Goal: Transaction & Acquisition: Purchase product/service

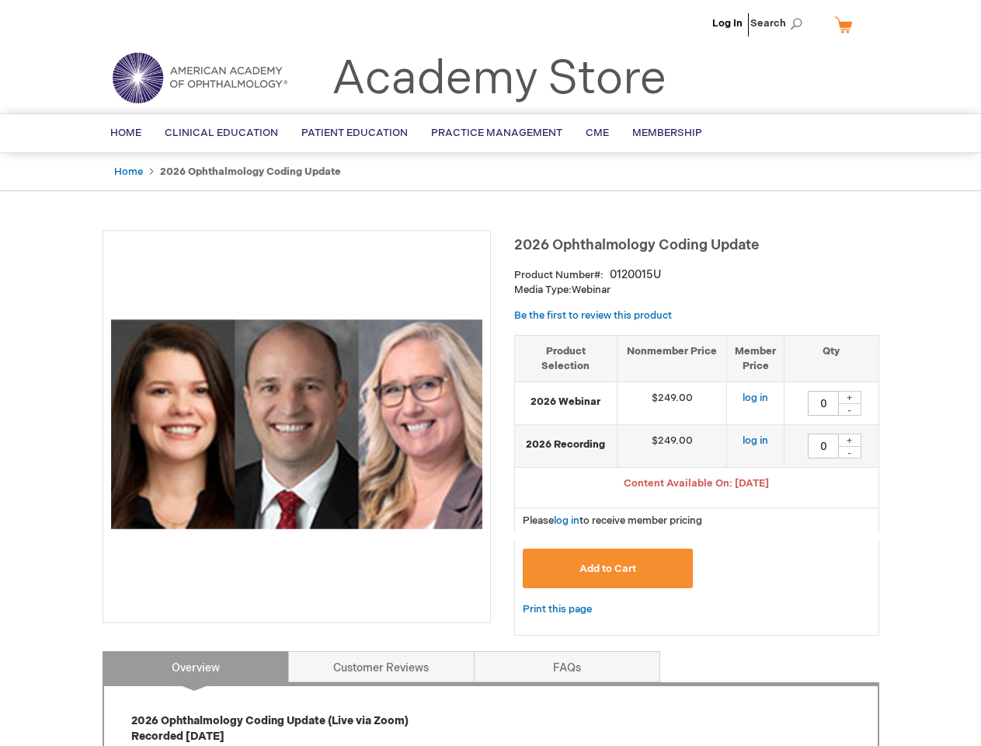
type input "0"
click at [490, 373] on div at bounding box center [297, 426] width 388 height 393
click at [781, 23] on span "Search" at bounding box center [780, 23] width 59 height 31
click at [697, 485] on span "Content Available On: [DATE]" at bounding box center [696, 483] width 145 height 12
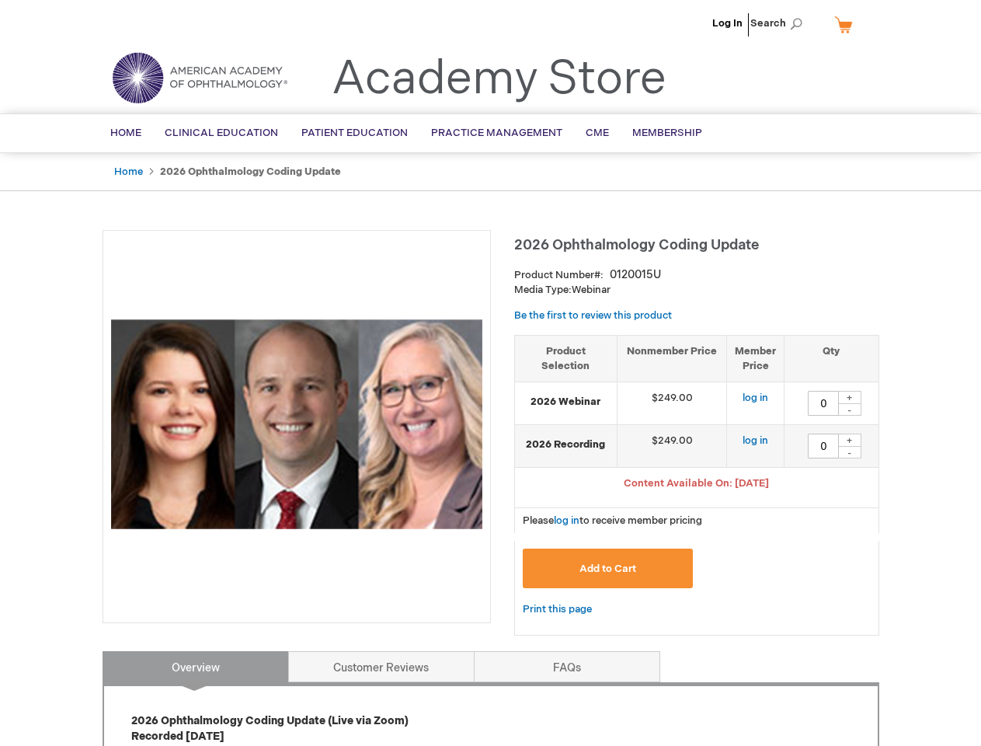
click at [850, 397] on div "+" at bounding box center [849, 397] width 23 height 13
click at [850, 409] on div "-" at bounding box center [849, 409] width 23 height 12
type input "0"
click at [850, 440] on div "+" at bounding box center [849, 440] width 23 height 13
click at [850, 452] on div "-" at bounding box center [849, 452] width 23 height 12
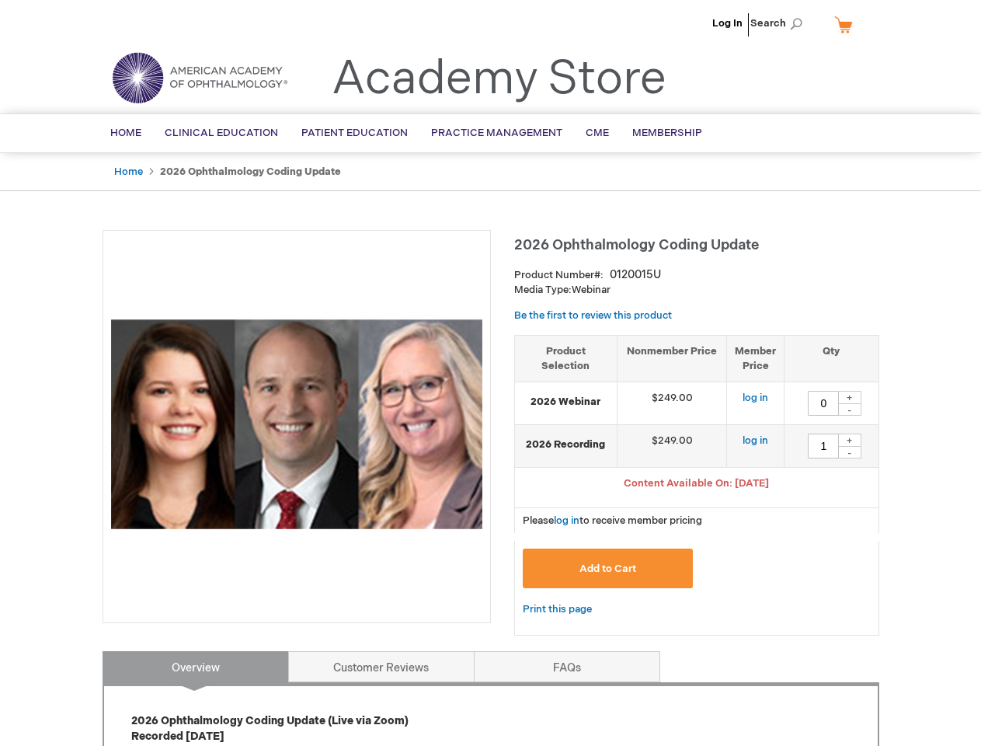
type input "0"
